Goal: Task Accomplishment & Management: Complete application form

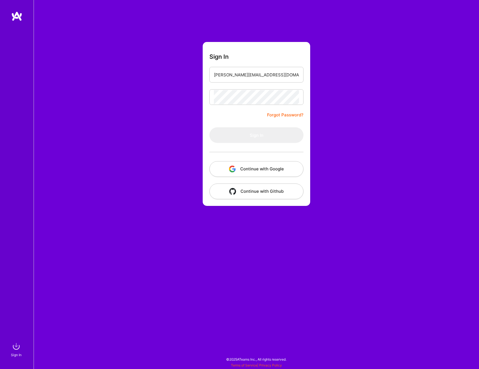
type input "[PERSON_NAME][EMAIL_ADDRESS][DOMAIN_NAME]"
click at [252, 137] on button "Sign In" at bounding box center [256, 135] width 94 height 16
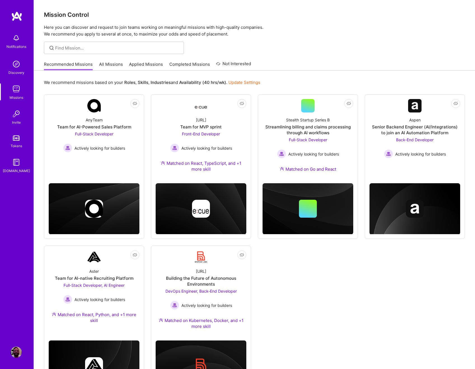
click at [144, 64] on link "Applied Missions" at bounding box center [146, 65] width 34 height 9
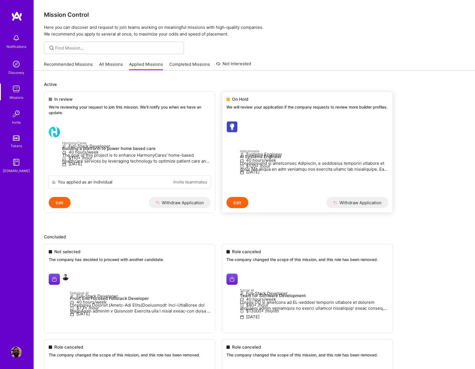
click at [240, 132] on div at bounding box center [232, 126] width 13 height 11
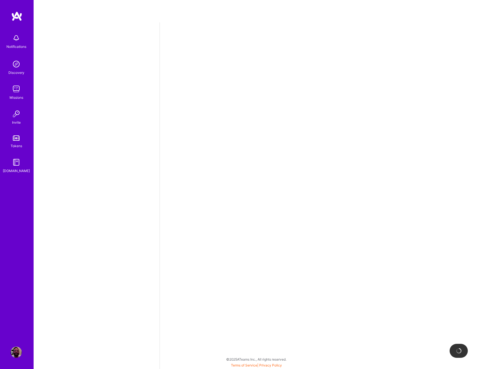
select select "US"
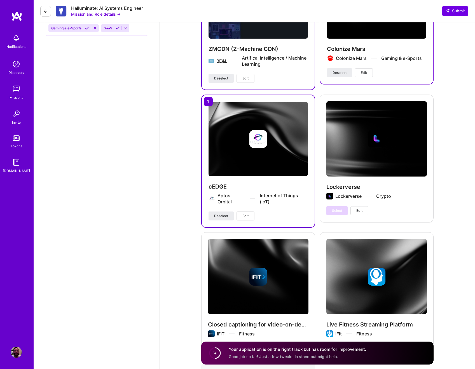
scroll to position [916, 0]
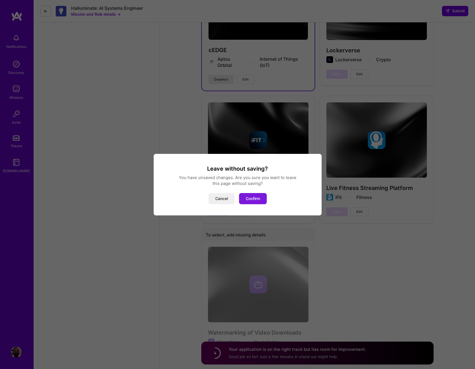
click at [254, 193] on button "Confirm" at bounding box center [253, 198] width 28 height 11
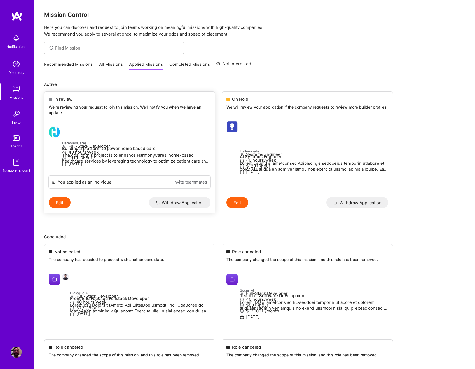
click at [62, 127] on div at bounding box center [55, 132] width 13 height 11
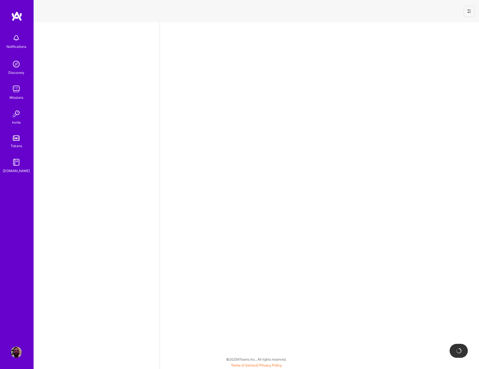
select select "US"
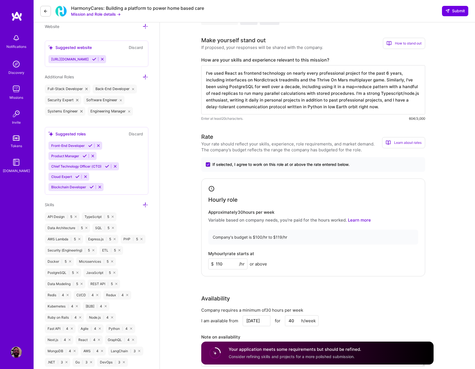
scroll to position [378, 0]
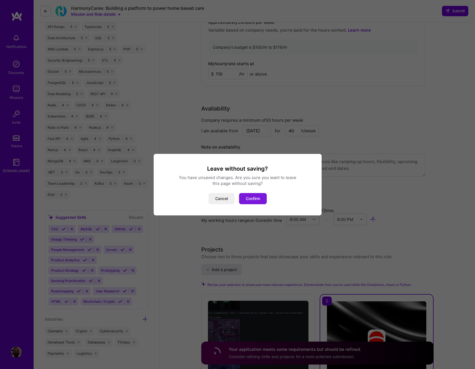
click at [260, 198] on button "Confirm" at bounding box center [253, 198] width 28 height 11
